Goal: Task Accomplishment & Management: Manage account settings

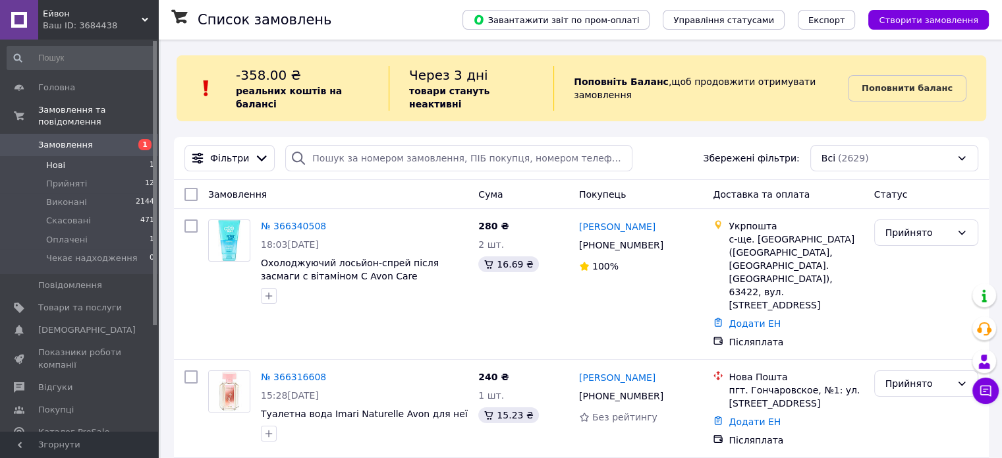
click at [69, 156] on li "Нові 1" at bounding box center [81, 165] width 162 height 18
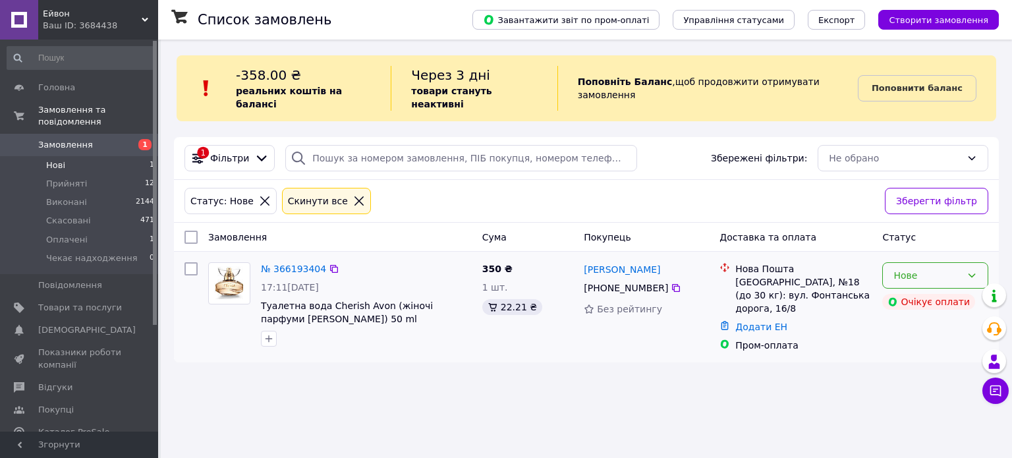
click at [906, 268] on div "Нове" at bounding box center [928, 275] width 68 height 14
click at [906, 293] on li "Прийнято" at bounding box center [935, 291] width 105 height 24
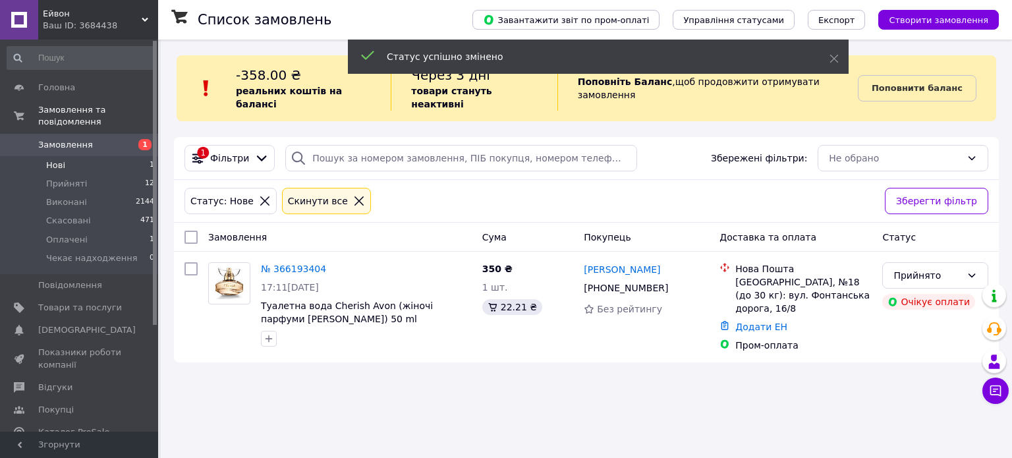
click at [285, 264] on link "№ 366193404" at bounding box center [293, 269] width 65 height 11
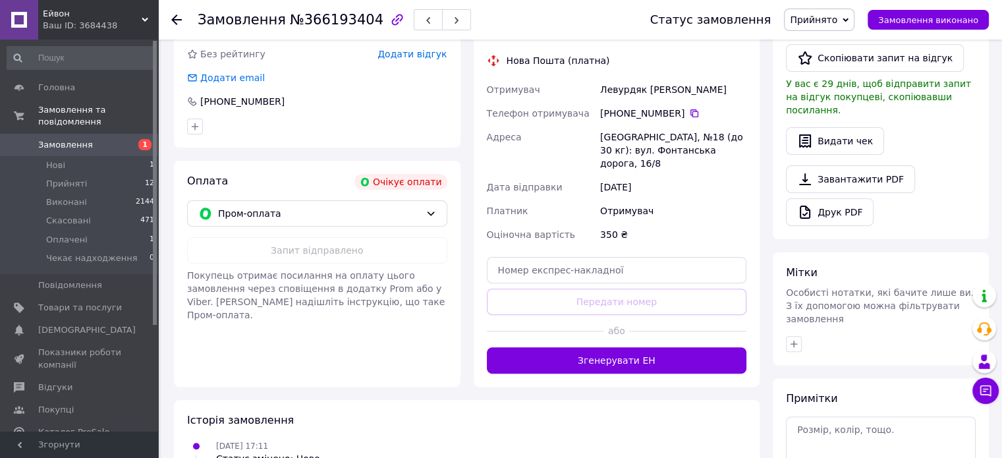
scroll to position [363, 0]
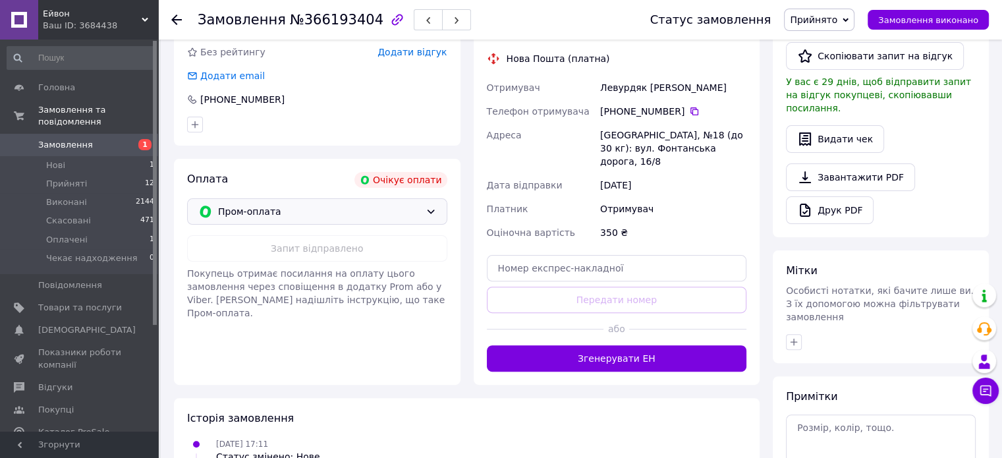
click at [389, 204] on span "Пром-оплата" at bounding box center [319, 211] width 202 height 14
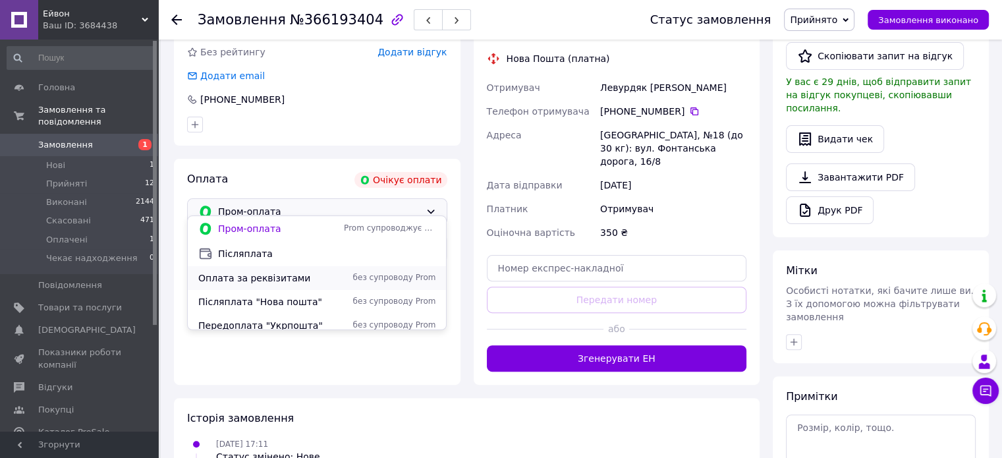
scroll to position [8, 0]
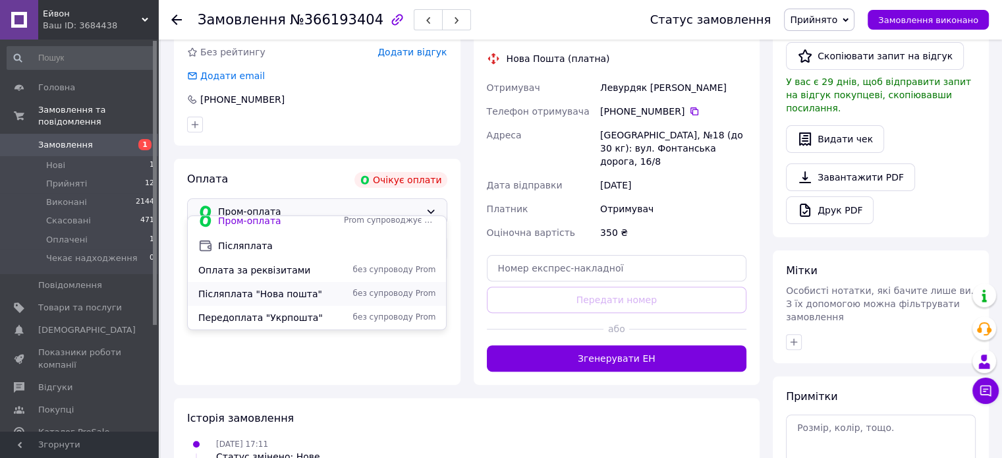
click at [338, 292] on div "Післяплата "Нова пошта"" at bounding box center [269, 293] width 146 height 13
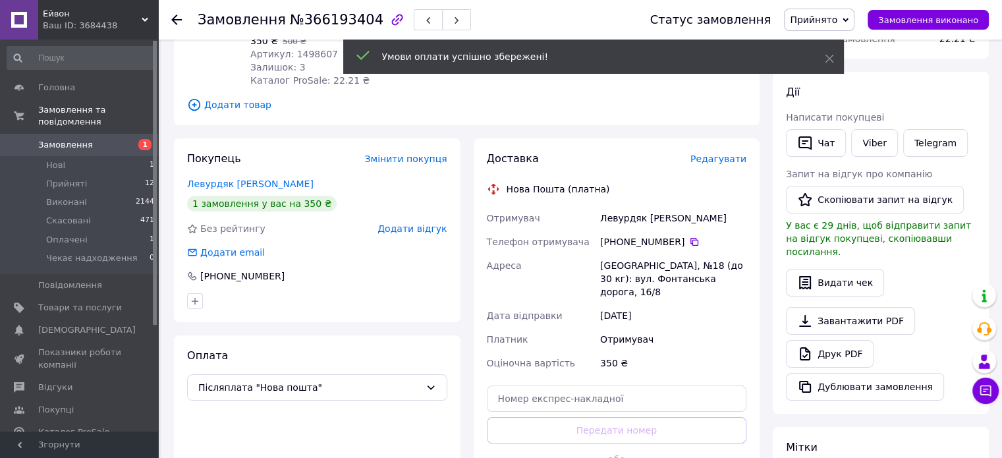
scroll to position [182, 0]
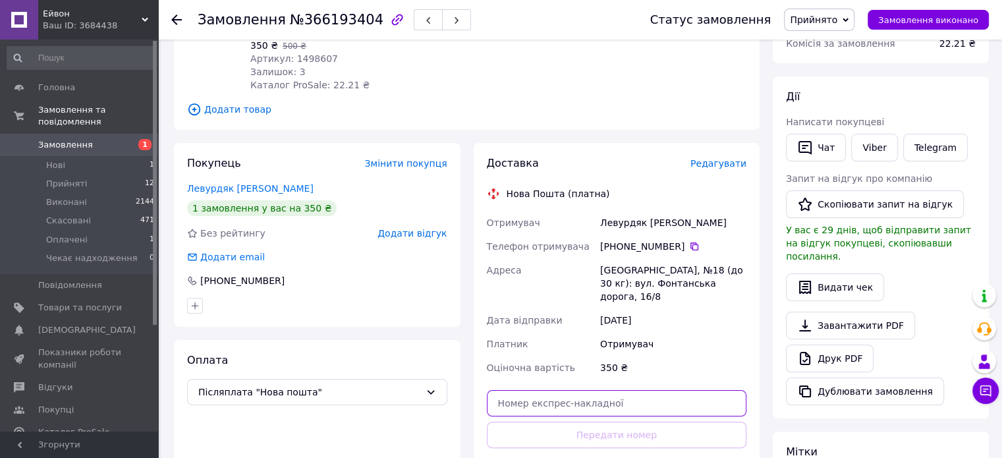
click at [612, 390] on input "text" at bounding box center [617, 403] width 260 height 26
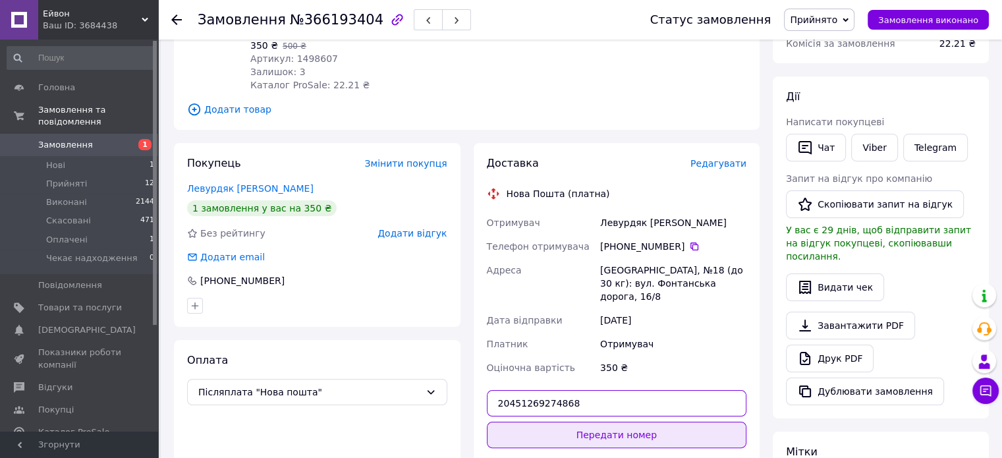
type input "20451269274868"
click at [612, 422] on button "Передати номер" at bounding box center [617, 435] width 260 height 26
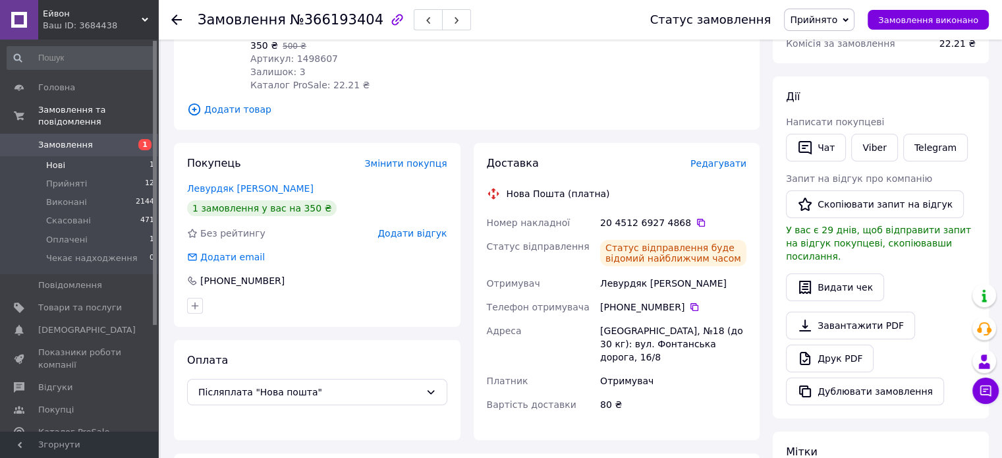
click at [94, 156] on li "Нові 1" at bounding box center [81, 165] width 162 height 18
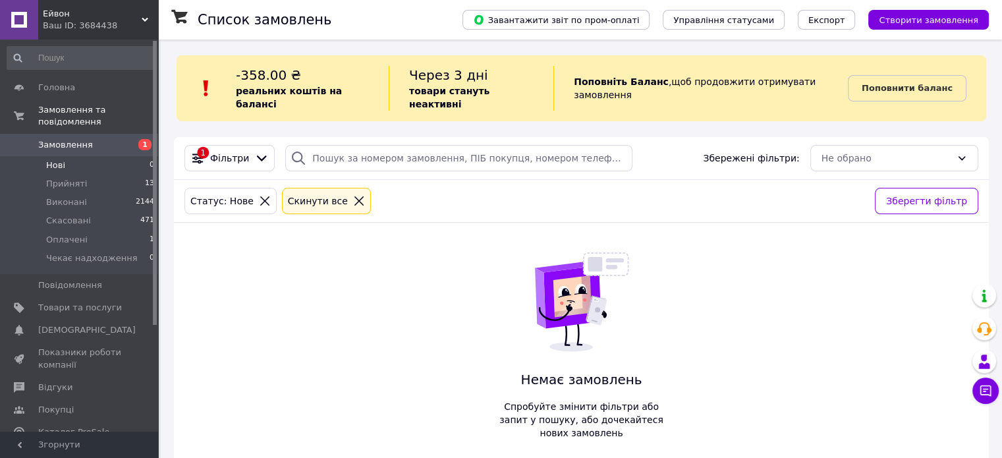
click at [94, 156] on li "Нові 0" at bounding box center [81, 165] width 162 height 18
click at [97, 175] on li "Прийняті 13" at bounding box center [81, 184] width 162 height 18
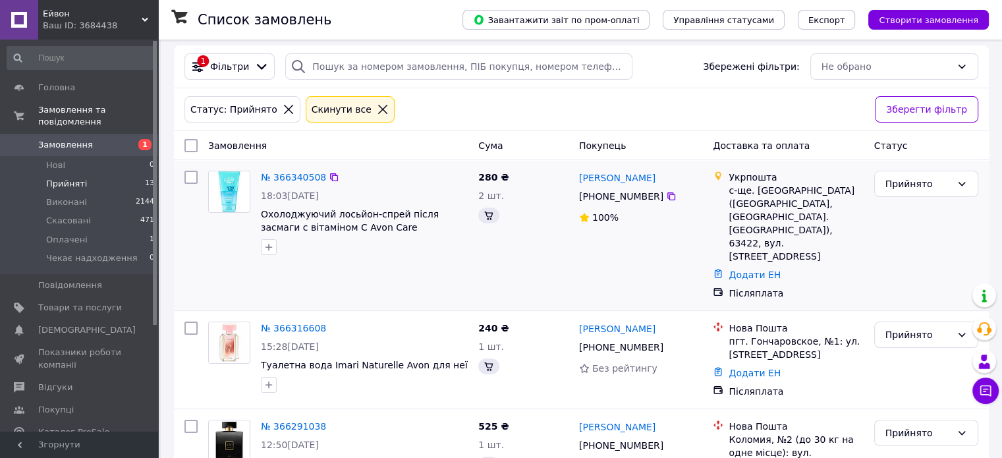
scroll to position [94, 0]
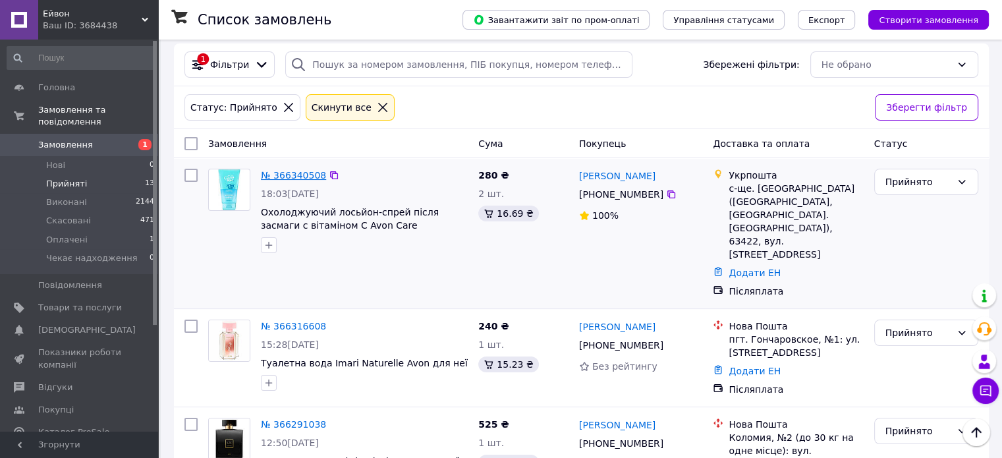
click at [295, 170] on link "№ 366340508" at bounding box center [293, 175] width 65 height 11
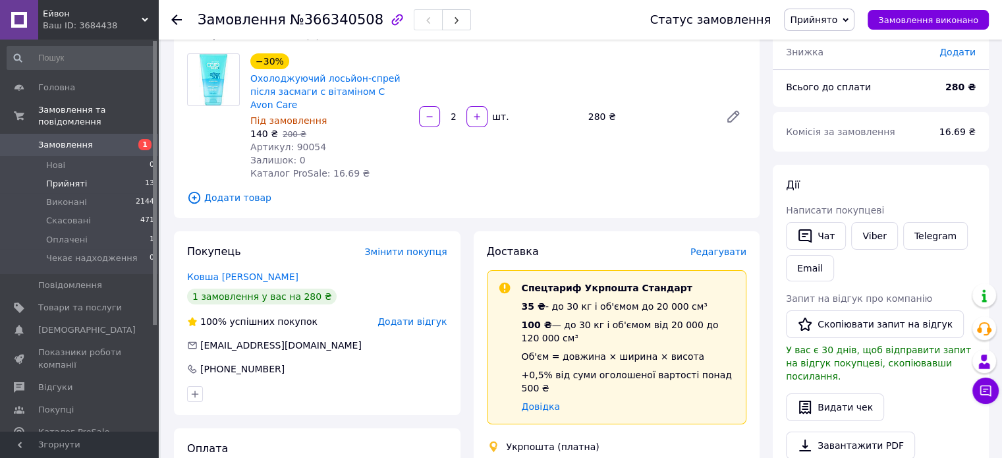
click at [94, 175] on li "Прийняті 13" at bounding box center [81, 184] width 162 height 18
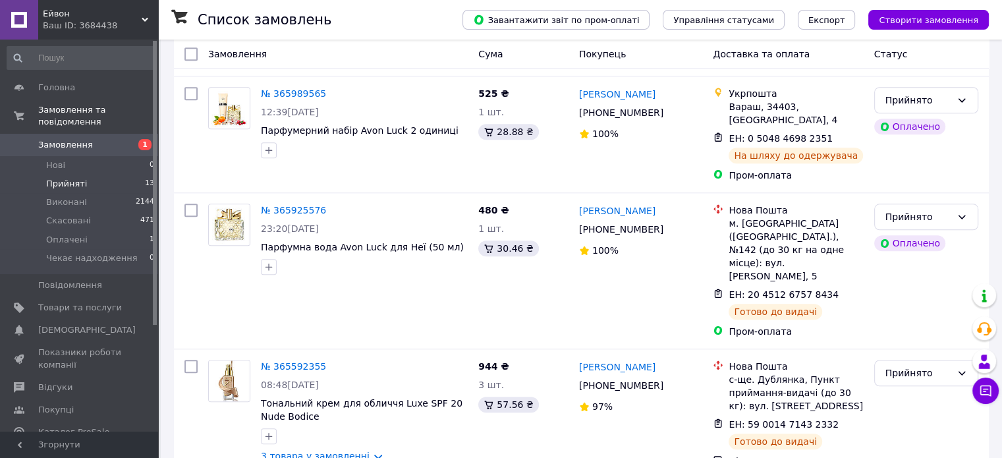
scroll to position [1348, 0]
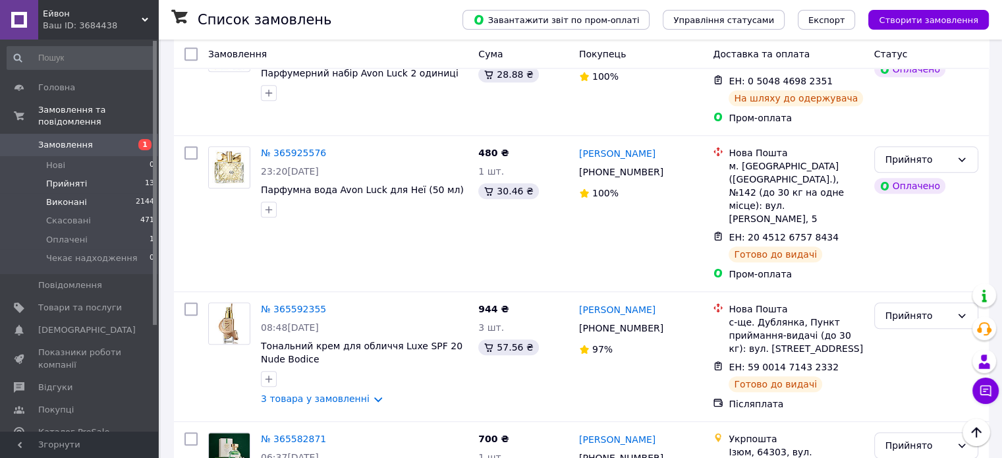
click at [74, 196] on span "Виконані" at bounding box center [66, 202] width 41 height 12
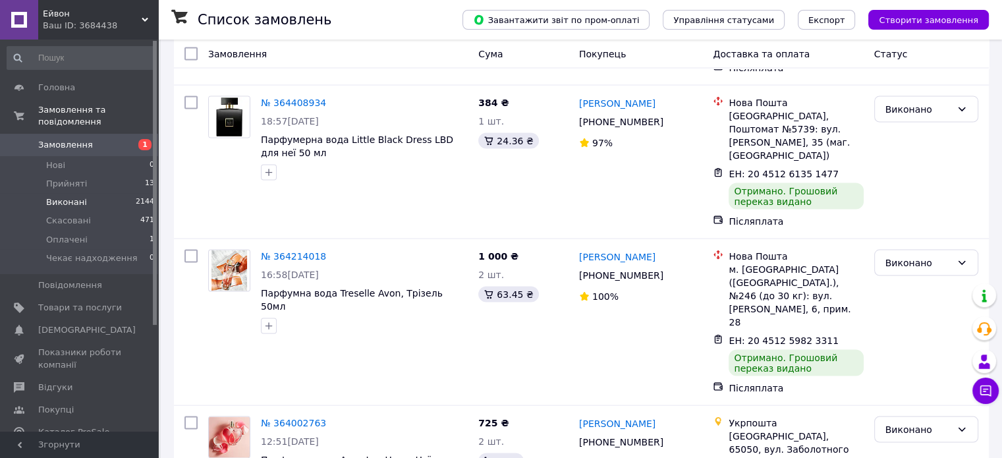
scroll to position [2588, 0]
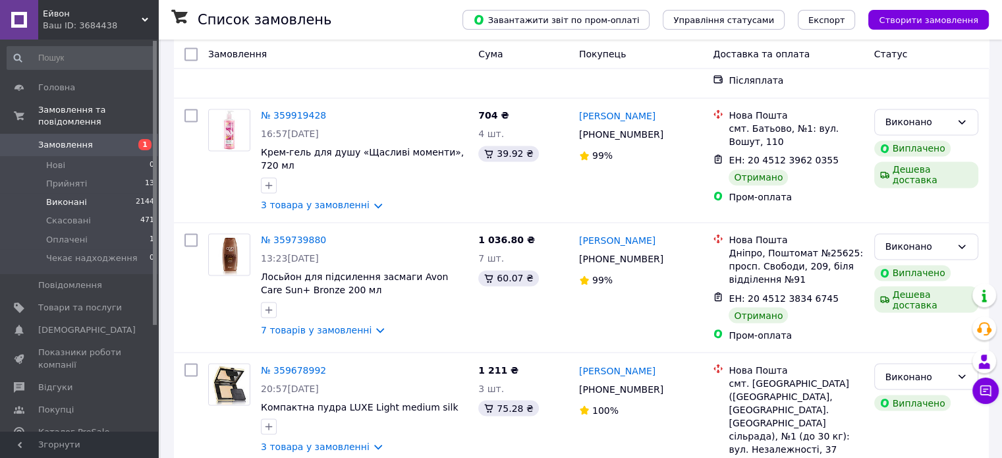
scroll to position [2500, 0]
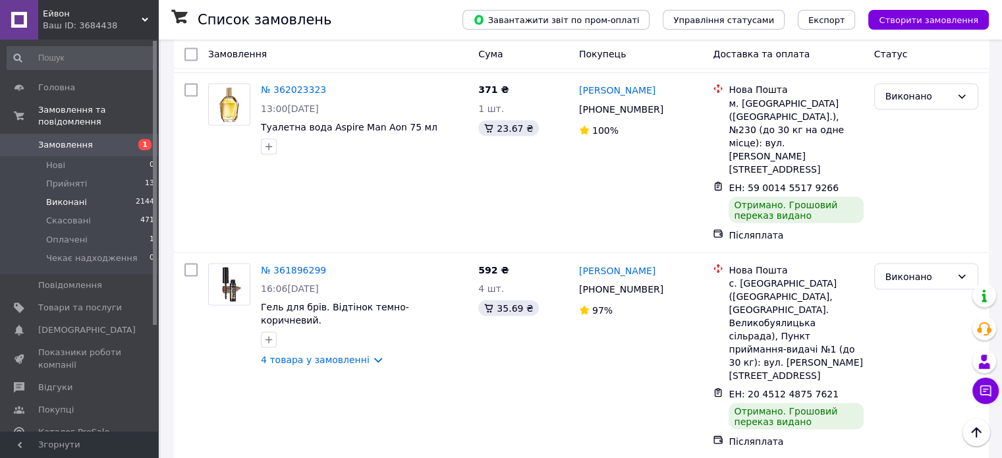
scroll to position [2469, 0]
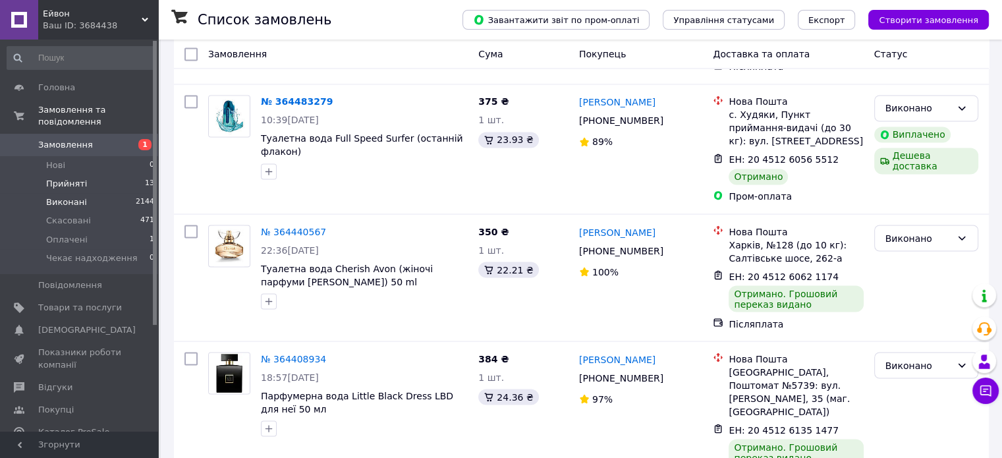
scroll to position [2334, 0]
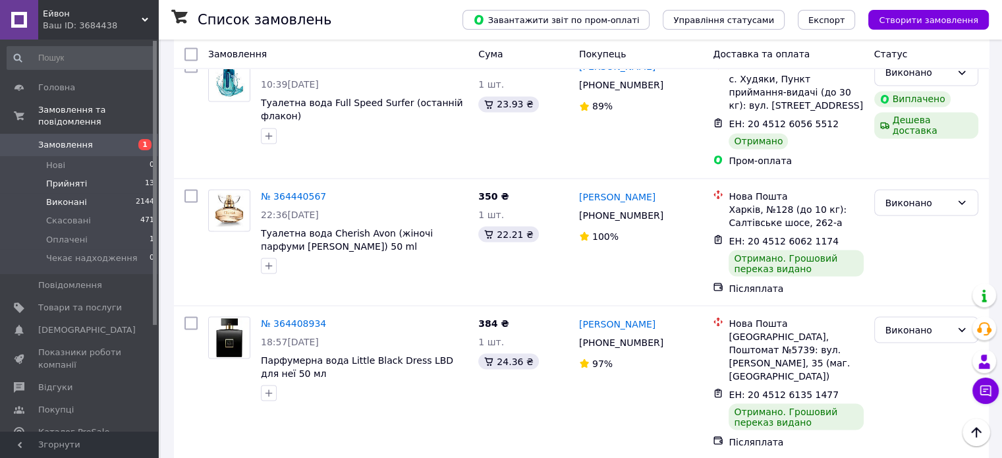
click at [98, 175] on li "Прийняті 13" at bounding box center [81, 184] width 162 height 18
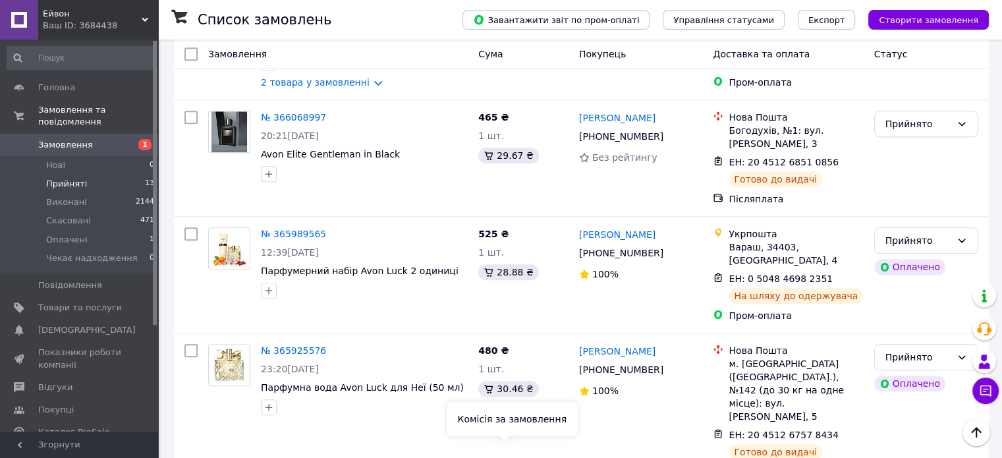
scroll to position [1348, 0]
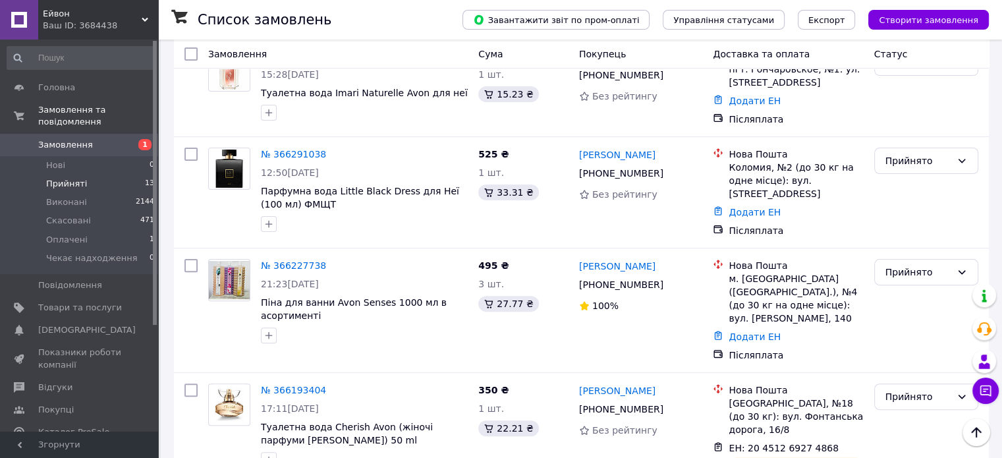
scroll to position [360, 0]
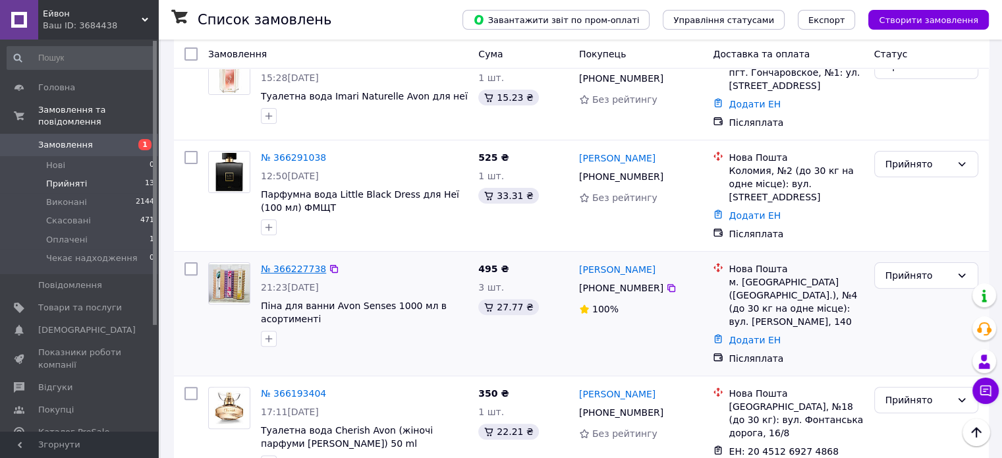
click at [297, 264] on link "№ 366227738" at bounding box center [293, 269] width 65 height 11
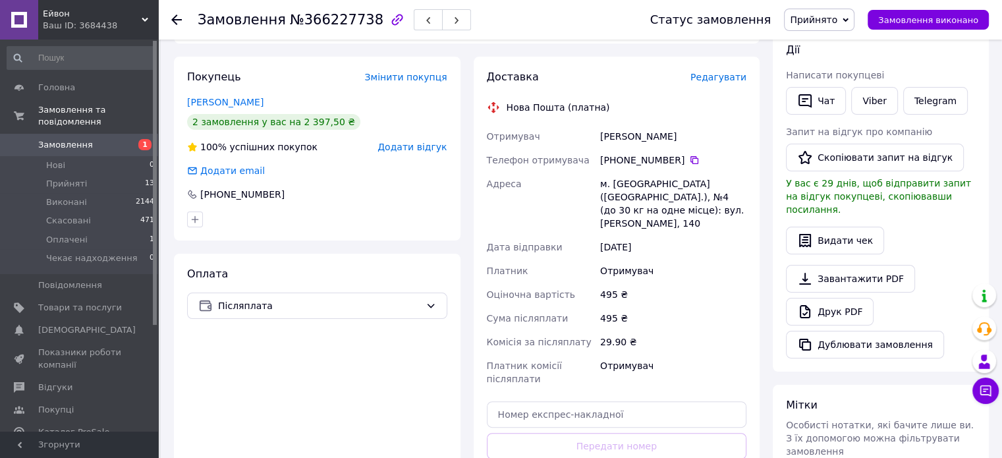
scroll to position [229, 0]
click at [582, 408] on input "text" at bounding box center [617, 414] width 260 height 26
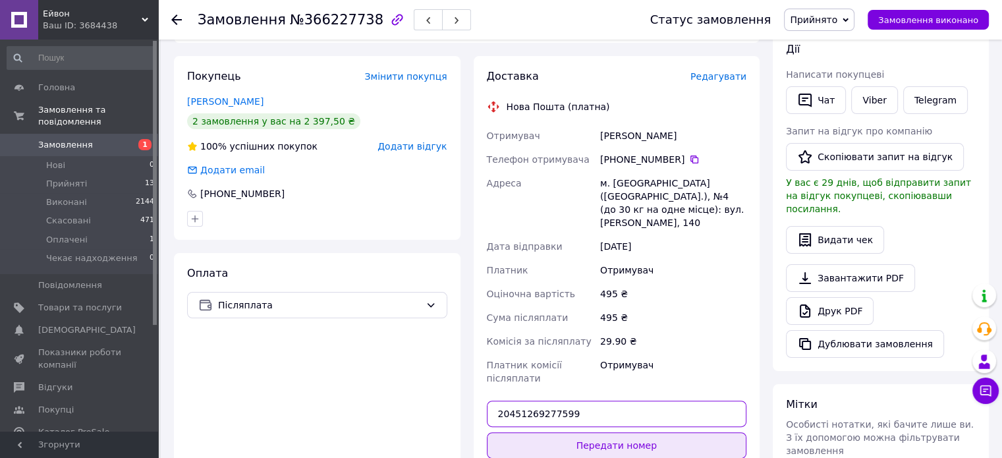
type input "20451269277599"
click at [604, 432] on button "Передати номер" at bounding box center [617, 445] width 260 height 26
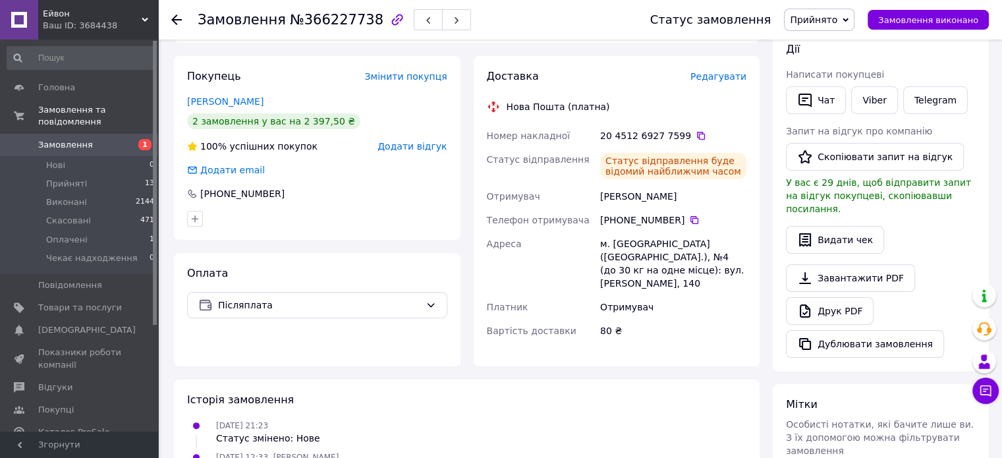
click at [604, 427] on div "[DATE] 21:23 Статус змінено: Нове" at bounding box center [467, 431] width 570 height 26
click at [108, 175] on li "Прийняті 13" at bounding box center [81, 184] width 162 height 18
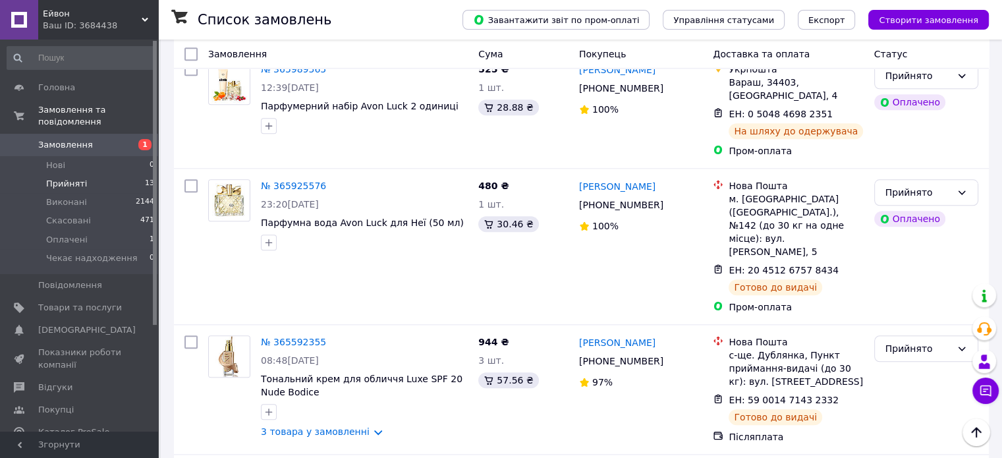
scroll to position [1367, 0]
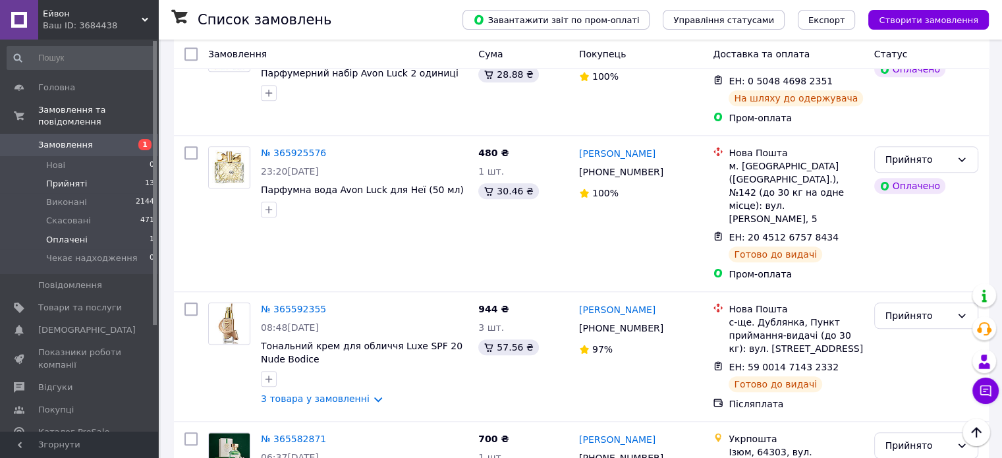
click at [61, 234] on span "Оплачені" at bounding box center [67, 240] width 42 height 12
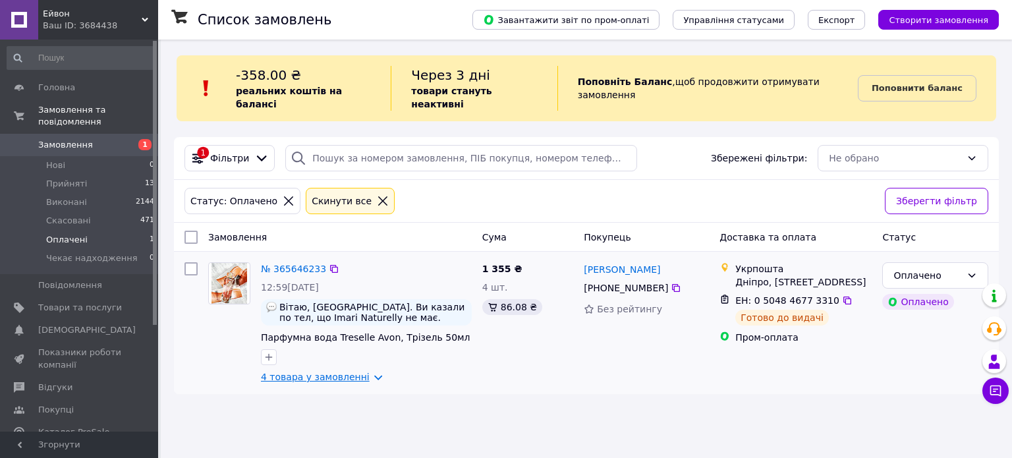
click at [364, 372] on link "4 товара у замовленні" at bounding box center [315, 377] width 109 height 11
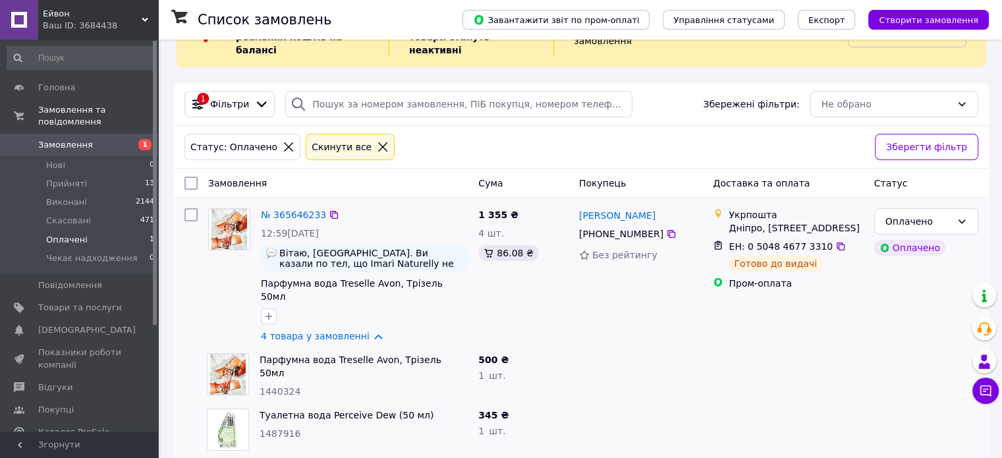
scroll to position [55, 0]
click at [112, 177] on li "Прийняті 13" at bounding box center [81, 184] width 162 height 18
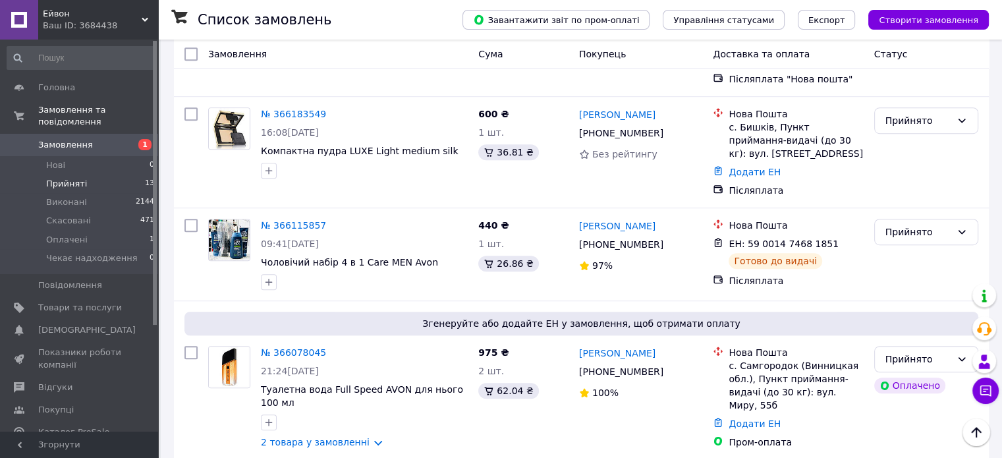
scroll to position [833, 0]
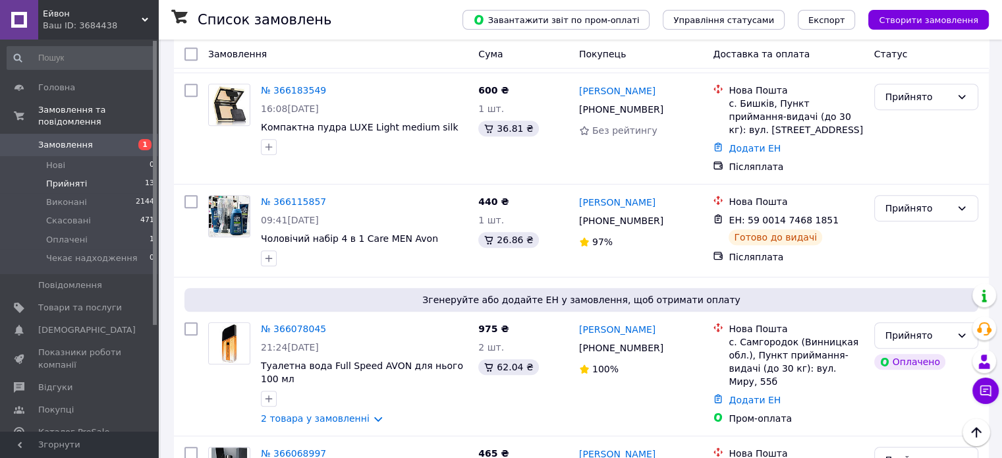
click at [129, 175] on li "Прийняті 13" at bounding box center [81, 184] width 162 height 18
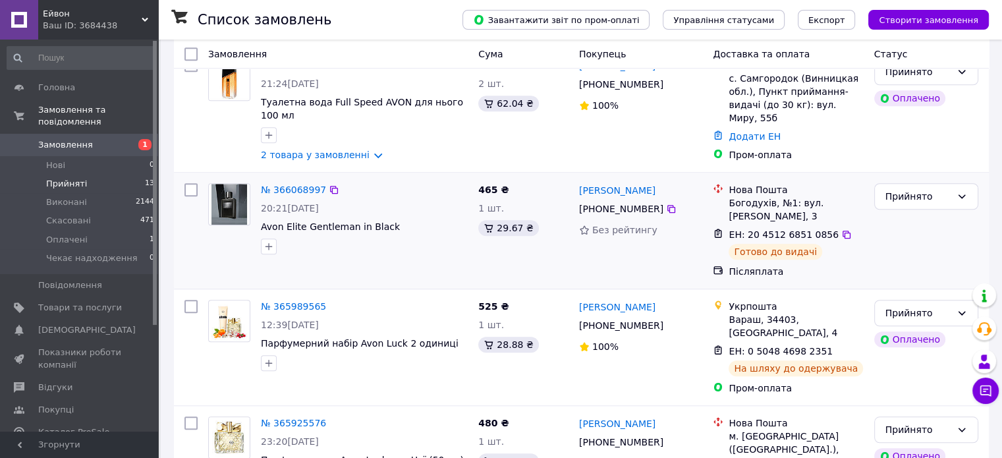
scroll to position [1091, 0]
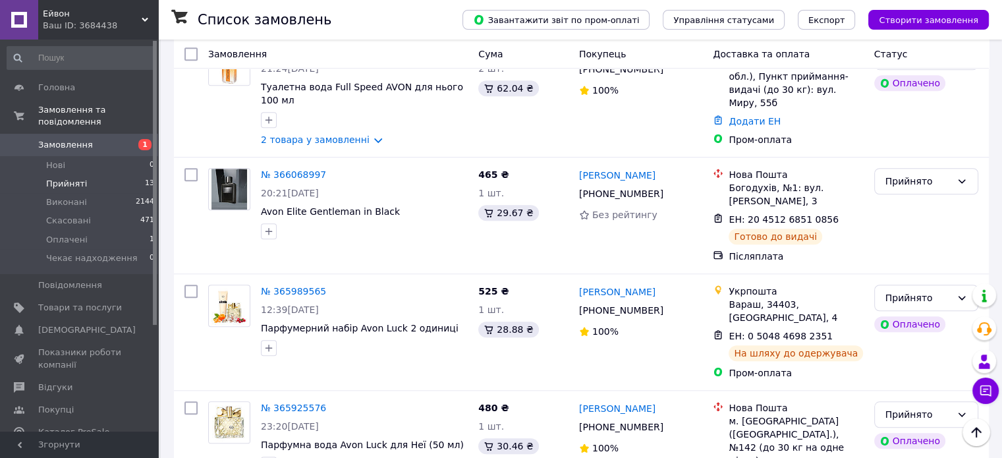
click at [59, 178] on span "Прийняті" at bounding box center [66, 184] width 41 height 12
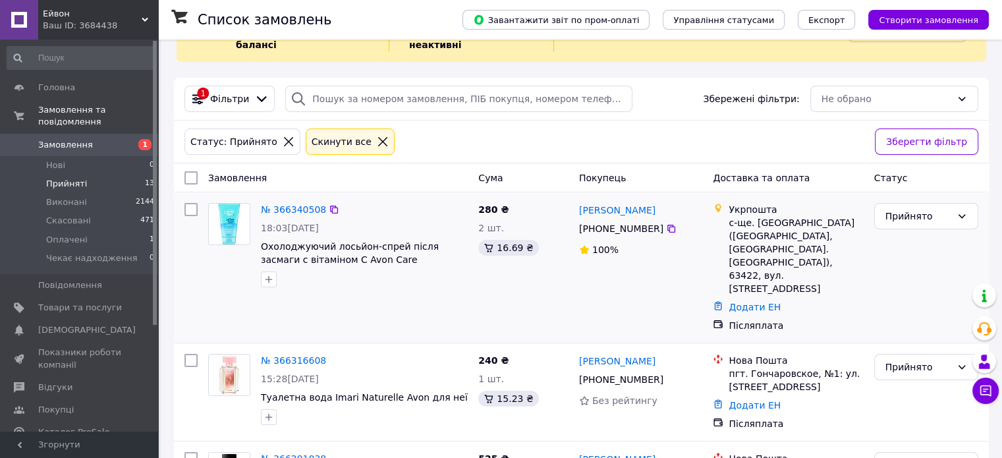
scroll to position [59, 0]
